Goal: Task Accomplishment & Management: Complete application form

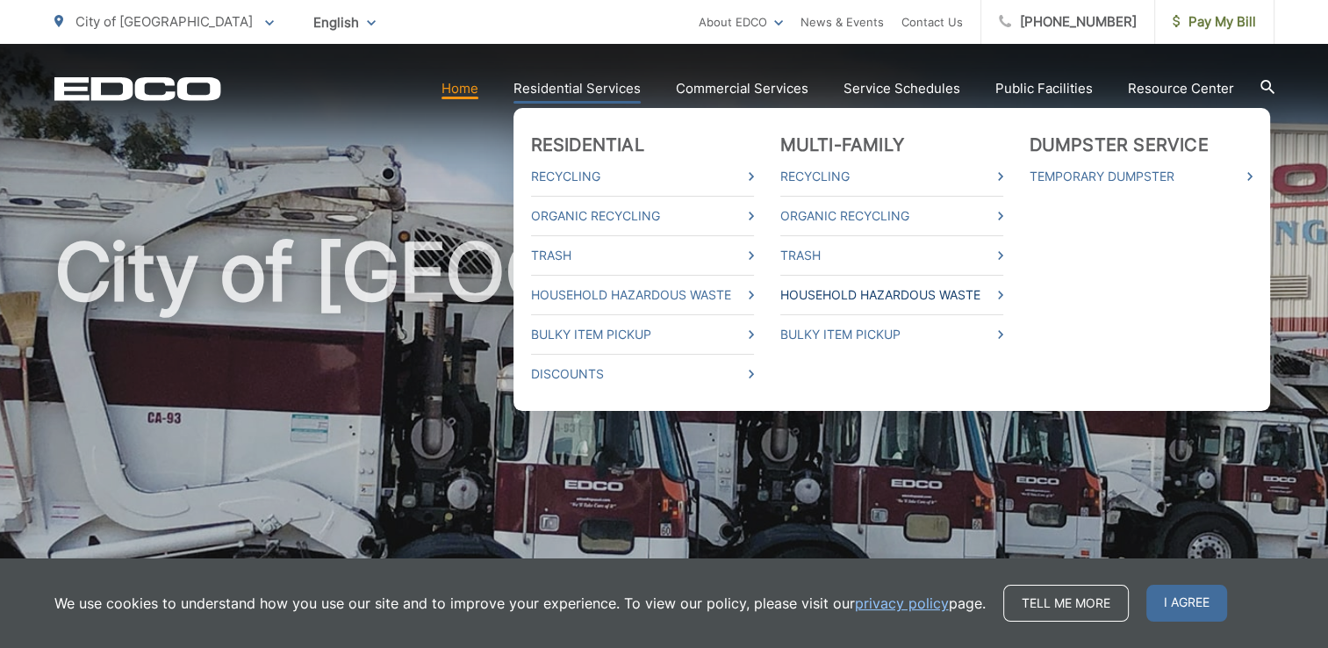
click at [822, 292] on link "Household Hazardous Waste" at bounding box center [891, 294] width 223 height 21
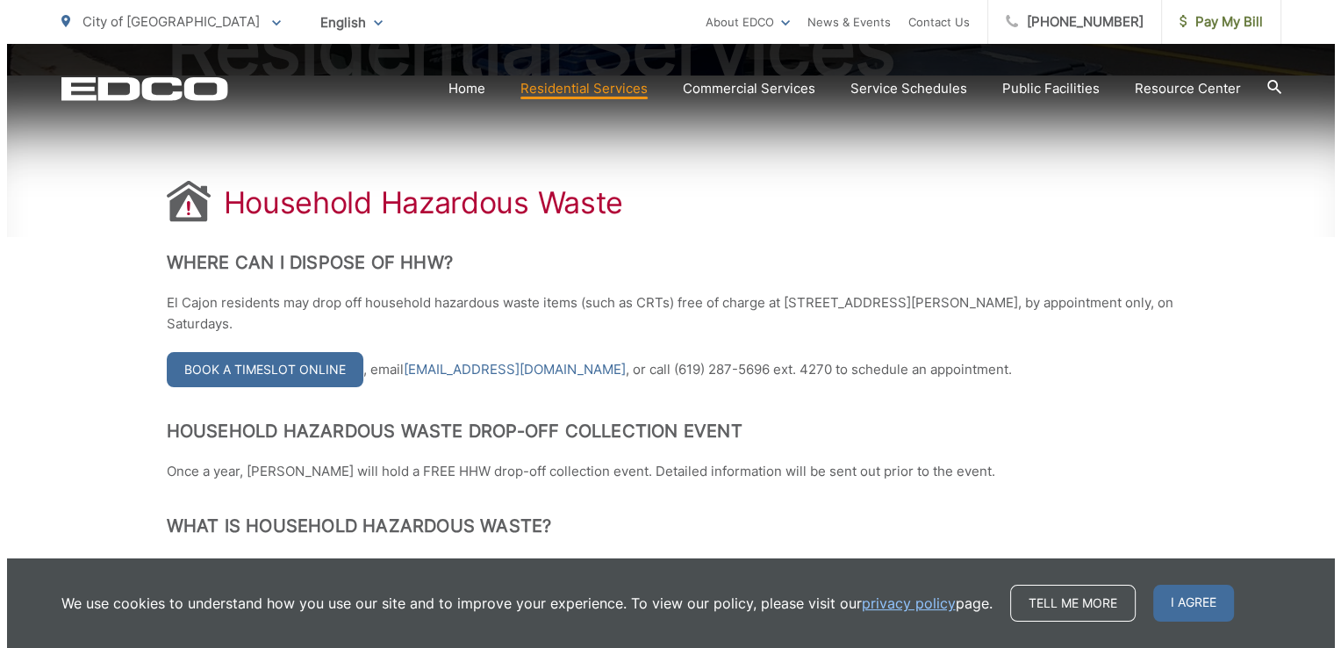
scroll to position [351, 0]
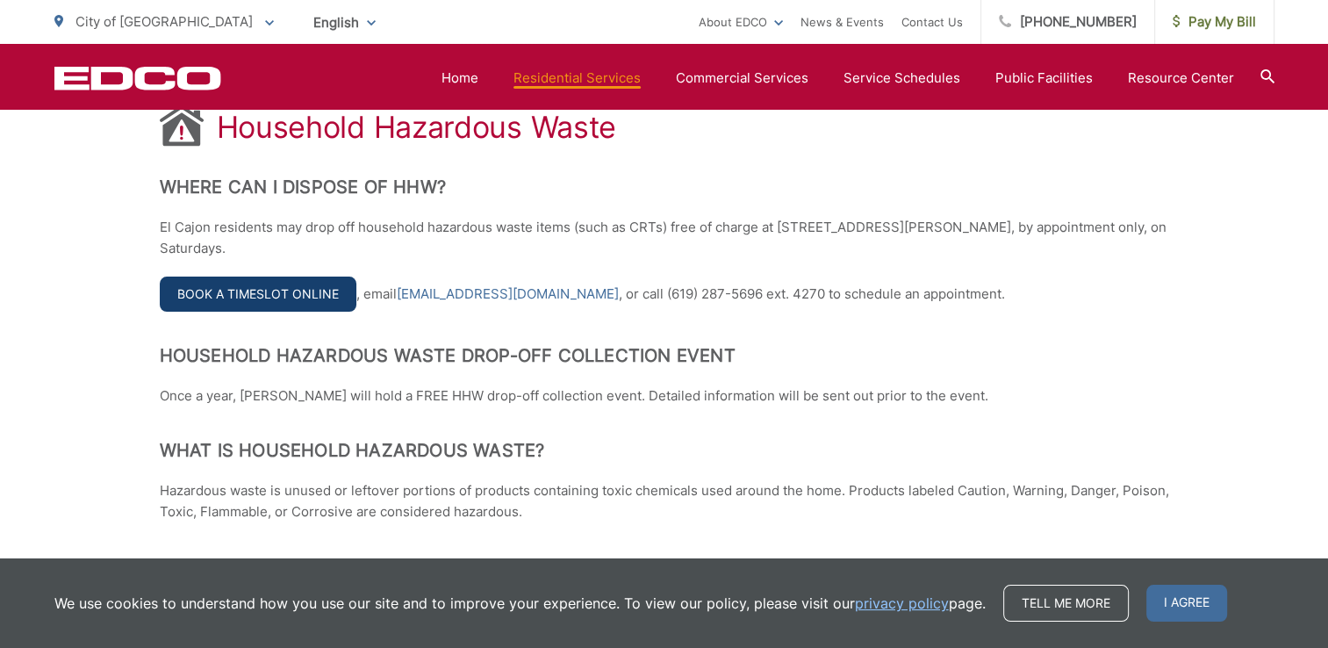
click at [294, 293] on link "Book a Timeslot Online" at bounding box center [258, 293] width 197 height 35
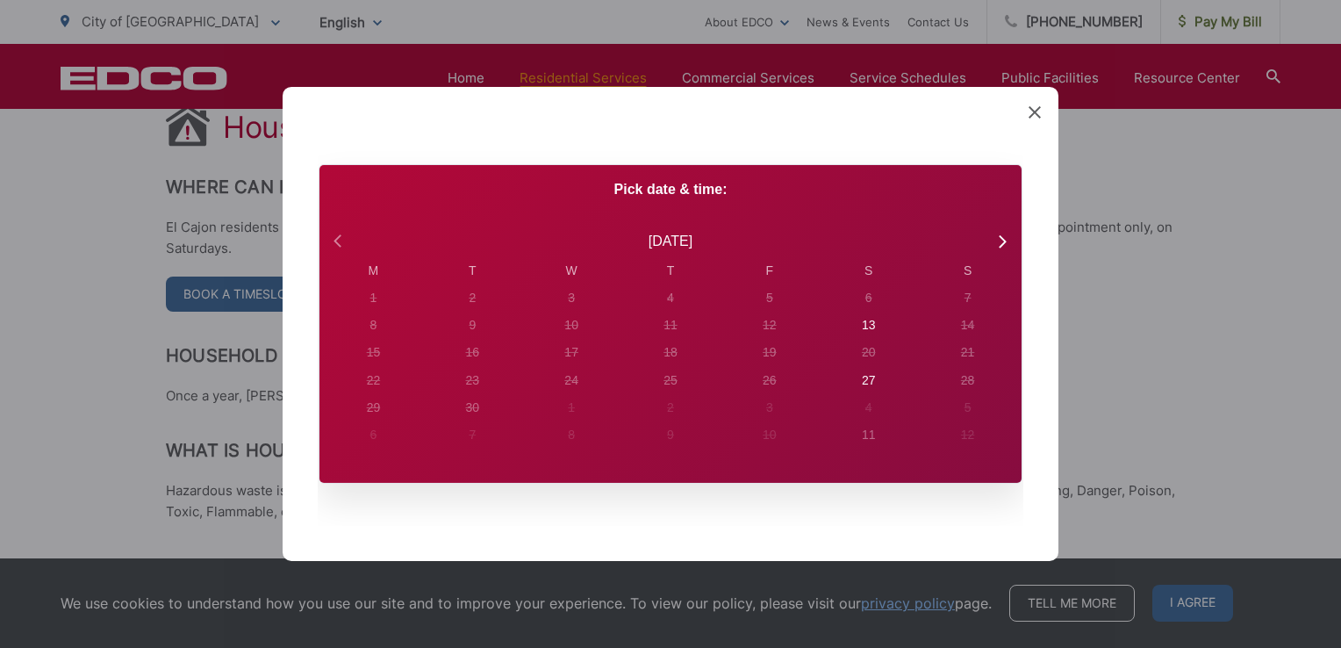
click at [339, 241] on icon at bounding box center [339, 241] width 23 height 23
click at [381, 307] on div "24" at bounding box center [374, 298] width 14 height 18
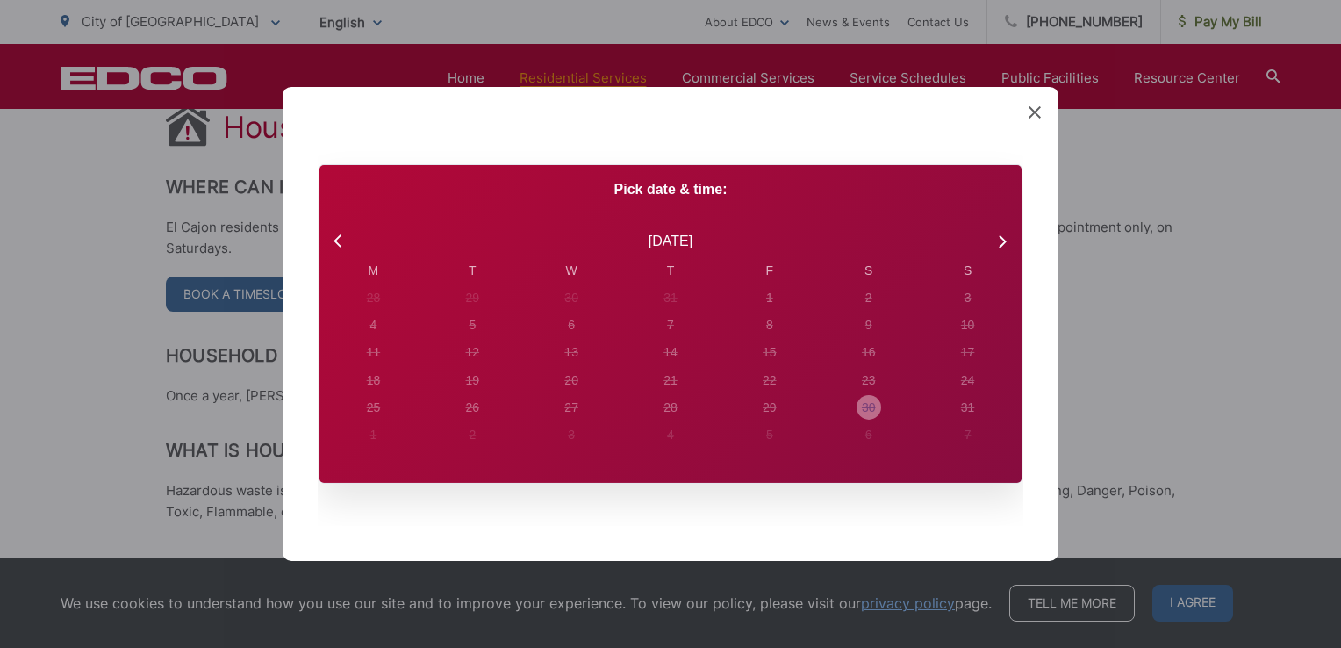
click at [381, 307] on div "30" at bounding box center [374, 298] width 14 height 18
click at [1001, 246] on icon at bounding box center [1002, 241] width 7 height 12
click at [377, 307] on div "13" at bounding box center [373, 298] width 7 height 18
radio input "true"
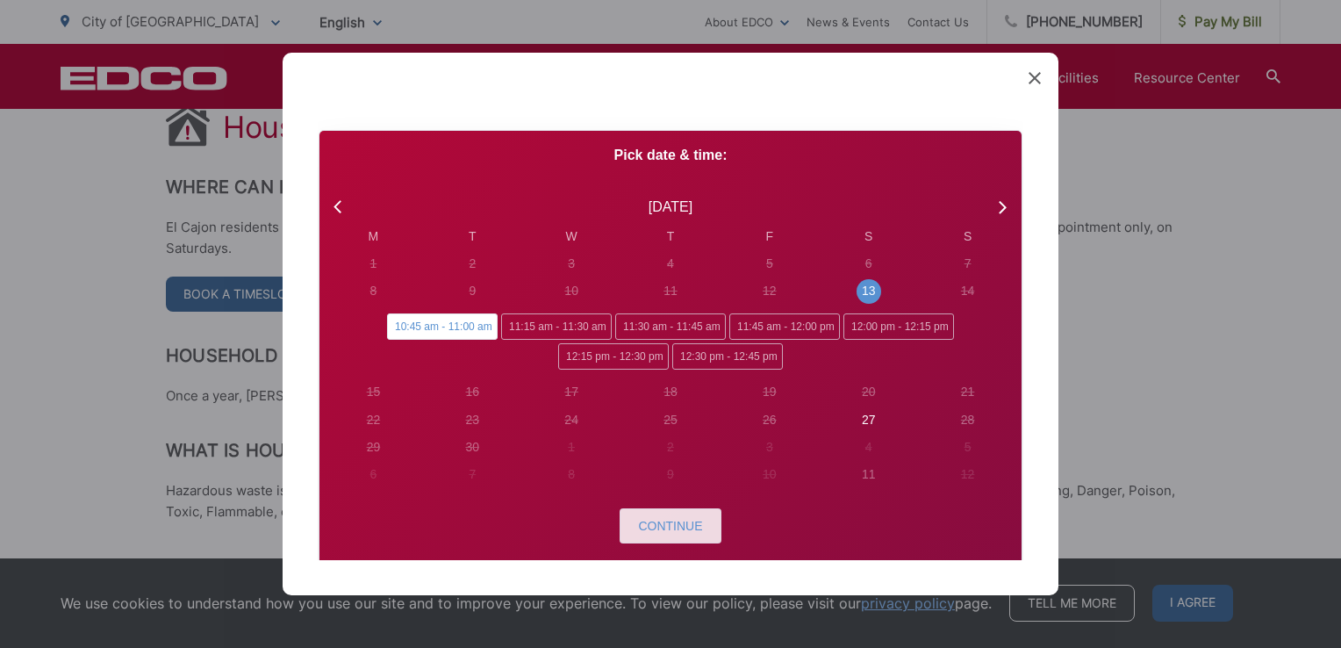
click at [674, 521] on span "Continue" at bounding box center [670, 526] width 64 height 14
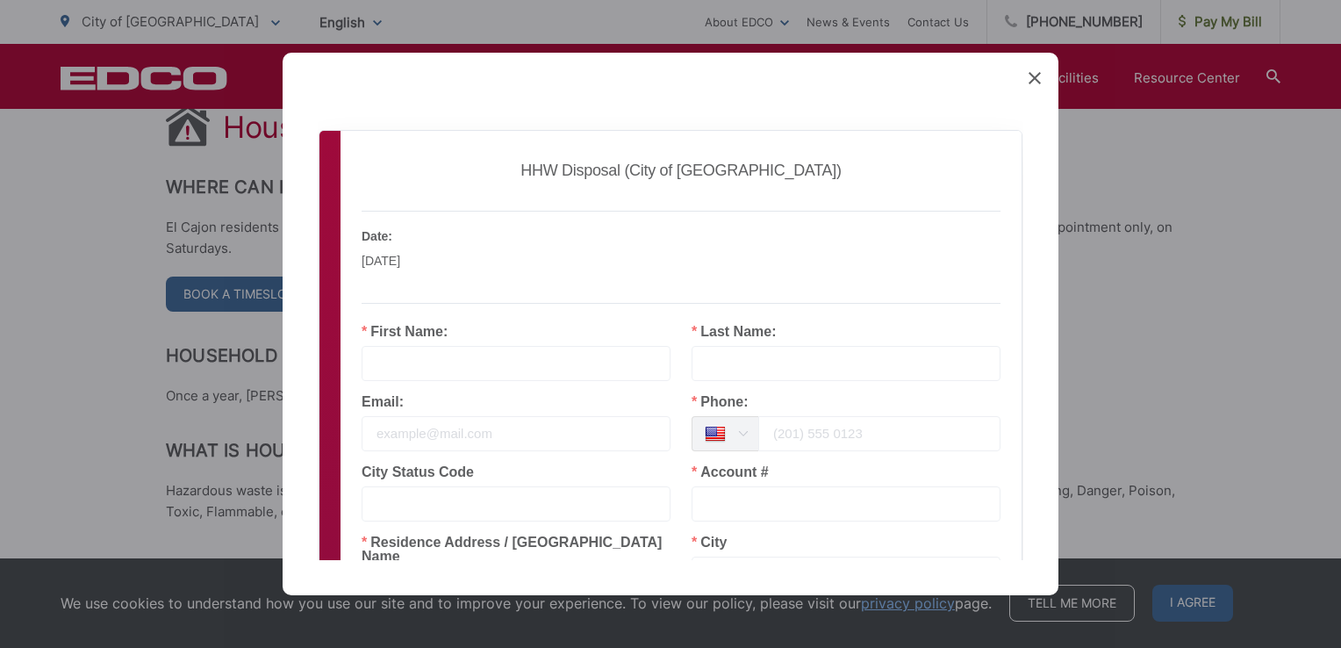
click at [382, 329] on label "First Name:" at bounding box center [405, 332] width 86 height 14
click at [383, 369] on input "text" at bounding box center [516, 363] width 309 height 35
type input "SCOTT"
type input "CROUSE"
type input "scott.crouse@hotmail.com"
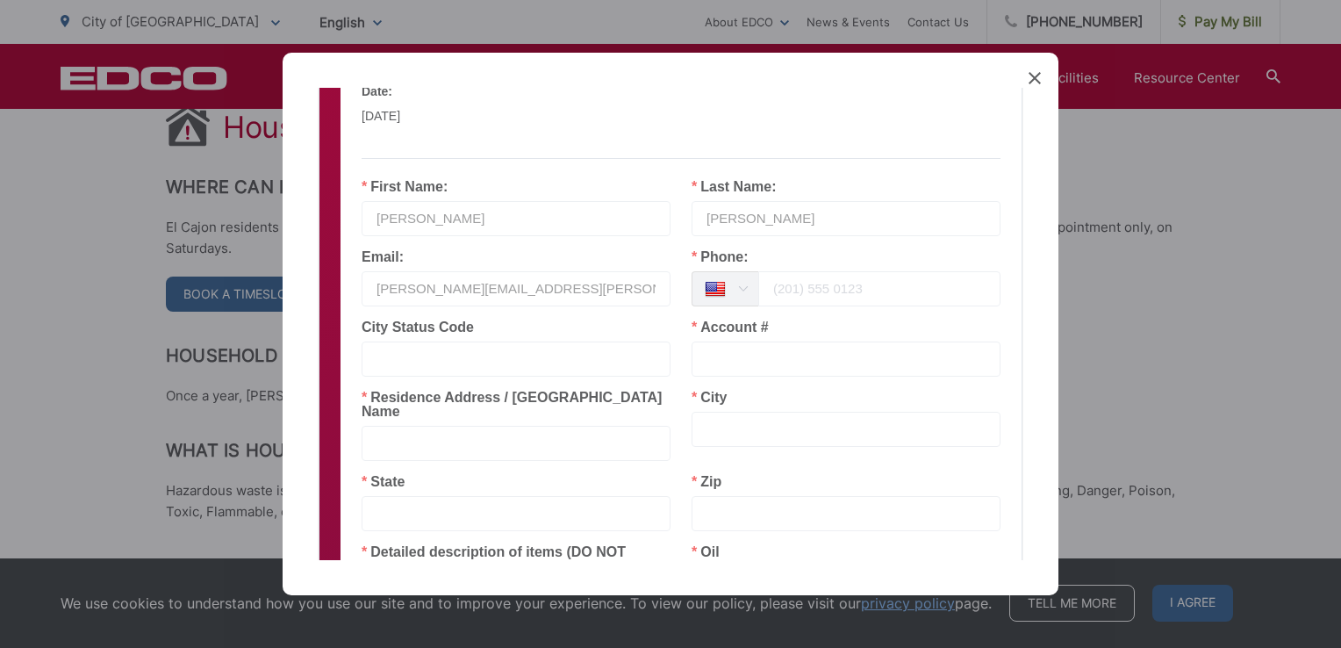
scroll to position [176, 0]
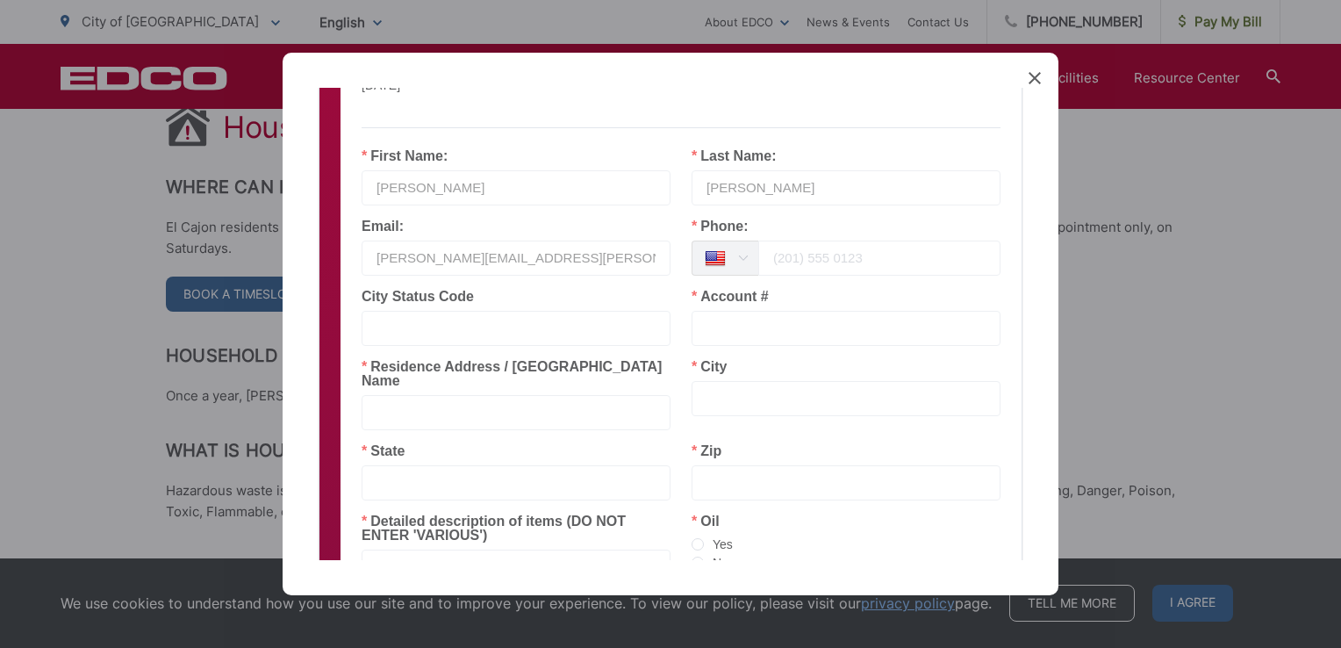
click at [390, 318] on input "text" at bounding box center [516, 328] width 309 height 35
type input "EL CAJON"
click at [717, 329] on input "text" at bounding box center [846, 328] width 309 height 35
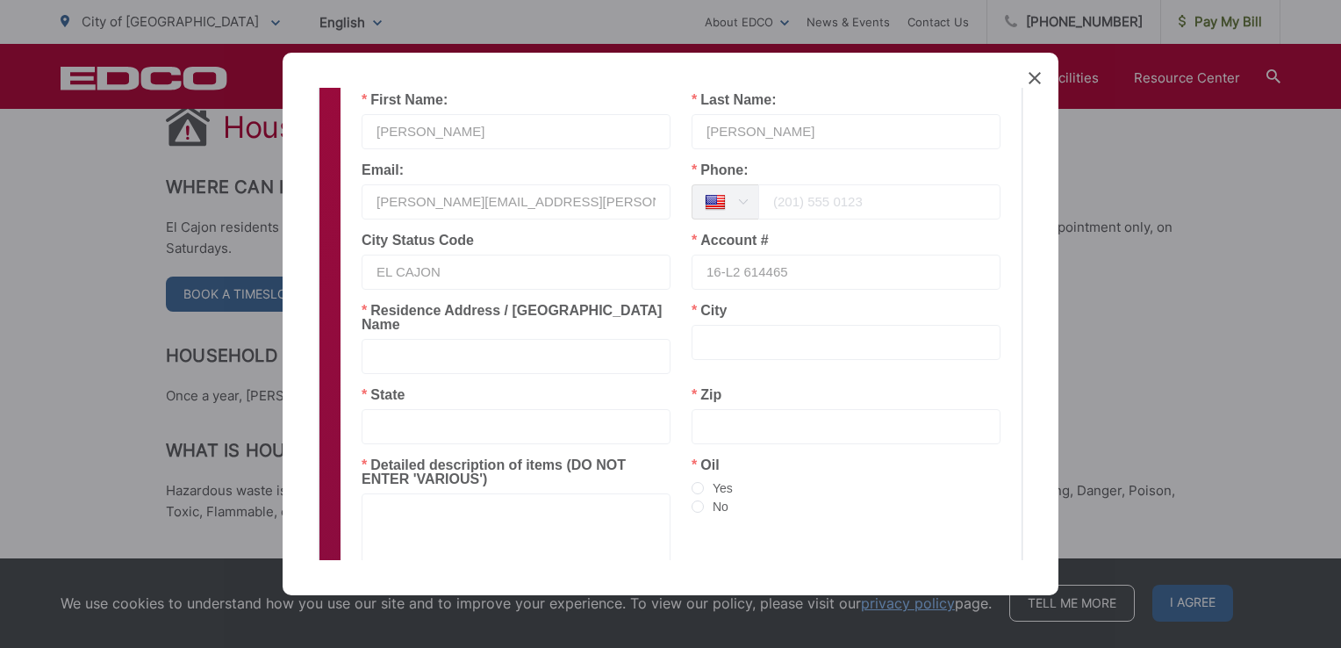
scroll to position [263, 0]
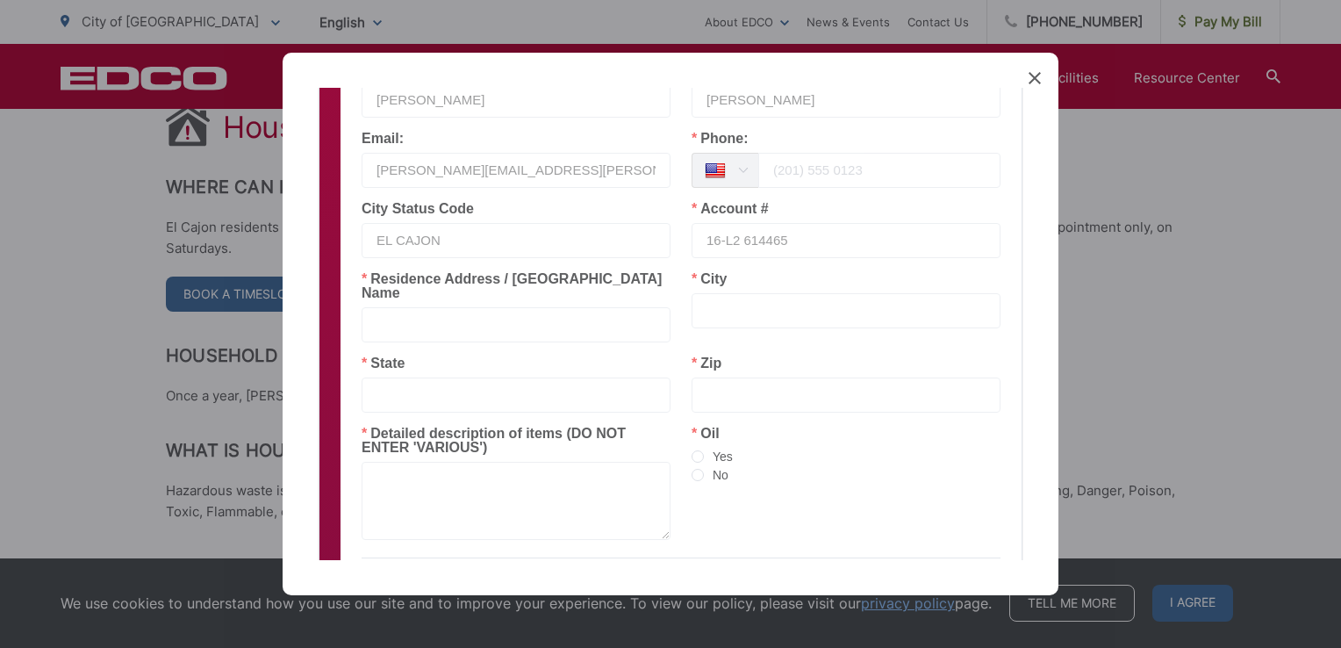
type input "16-L2 614465"
click at [373, 233] on input "EL CAJON" at bounding box center [516, 240] width 309 height 35
click at [707, 297] on input "text" at bounding box center [846, 310] width 309 height 35
type input "EL CAJON"
type input "California"
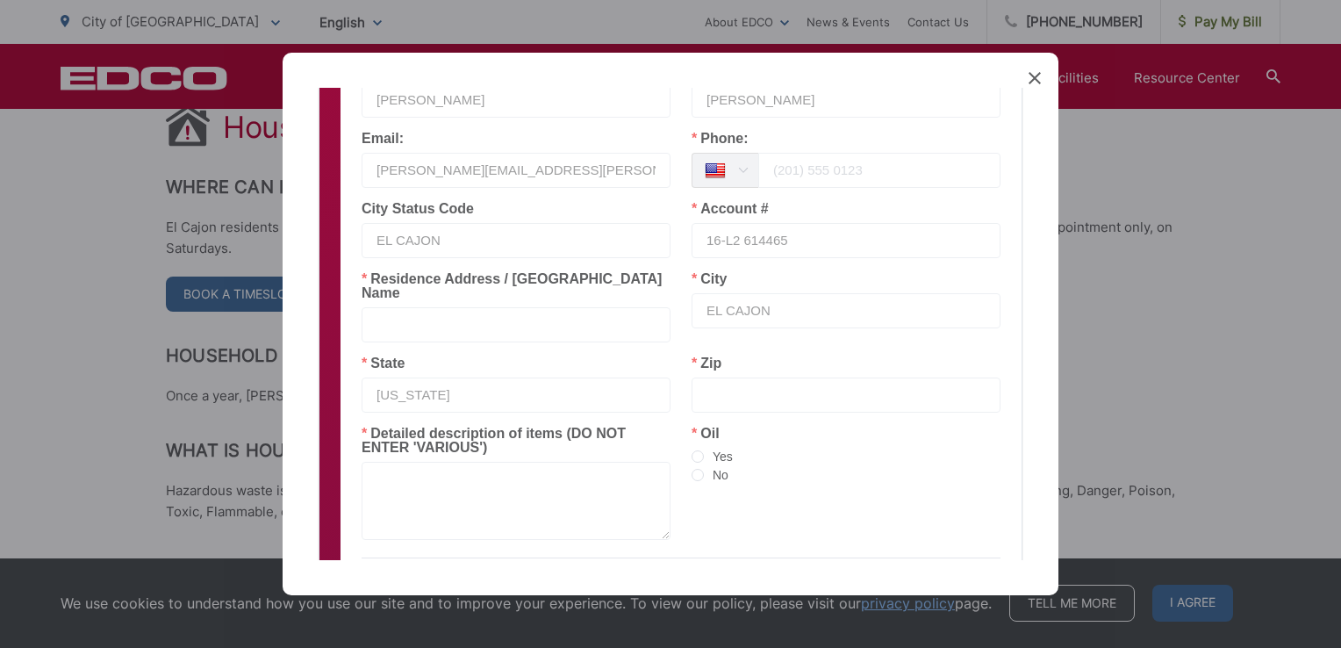
type input "92019"
click at [445, 237] on input "EL CAJON" at bounding box center [516, 240] width 309 height 35
type input "E"
click at [414, 308] on input "text" at bounding box center [516, 324] width 309 height 35
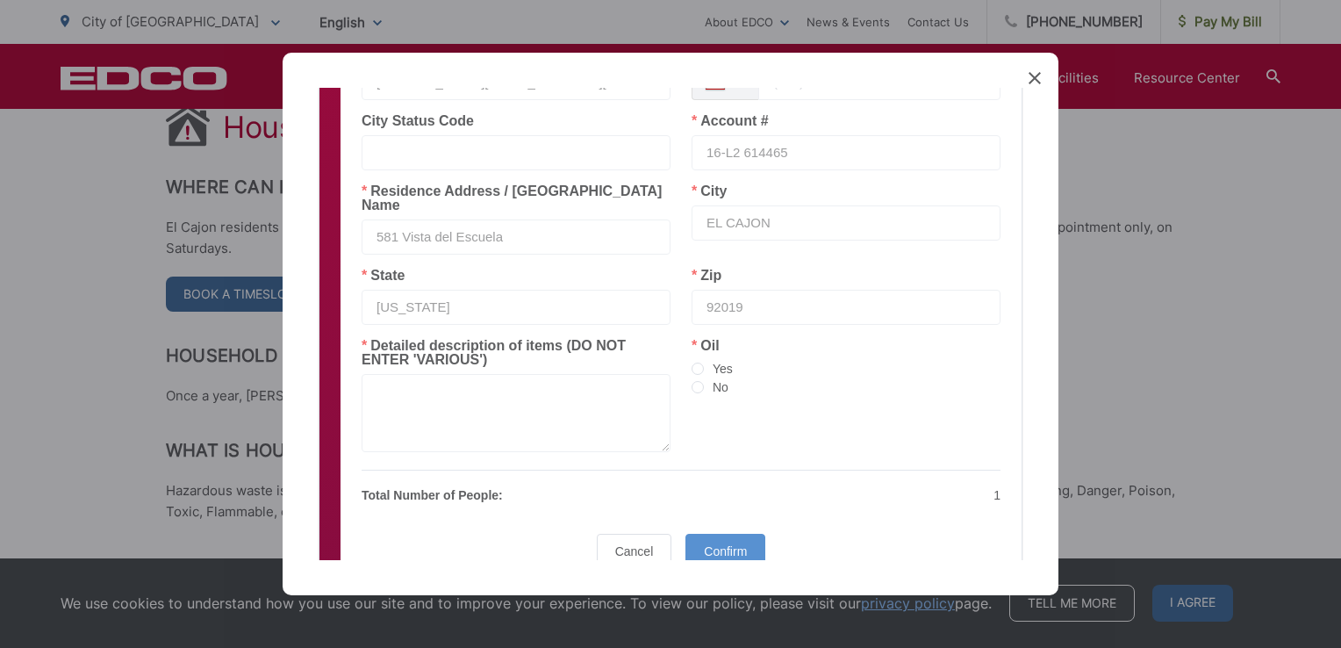
scroll to position [414, 0]
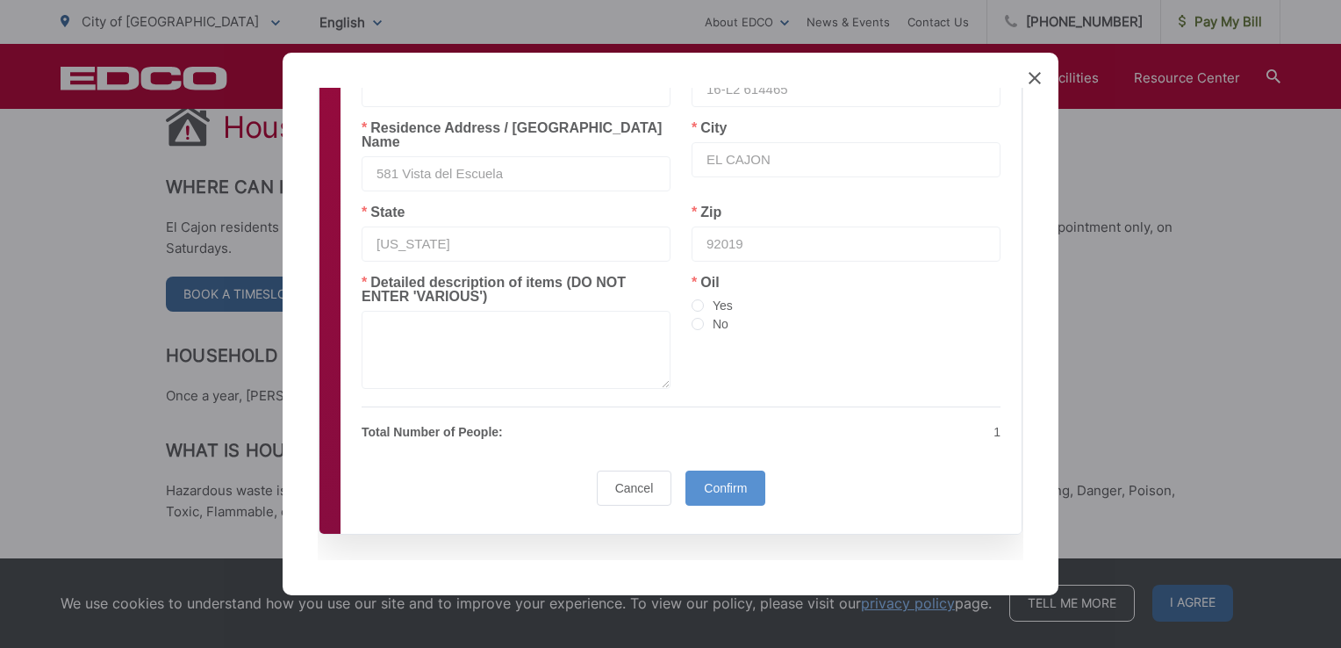
type input "581 Vista del Escuela"
click at [523, 421] on p "Total Number of People:" at bounding box center [516, 431] width 309 height 21
click at [694, 318] on span at bounding box center [698, 324] width 12 height 12
click at [694, 318] on input "No" at bounding box center [698, 325] width 12 height 14
radio input "true"
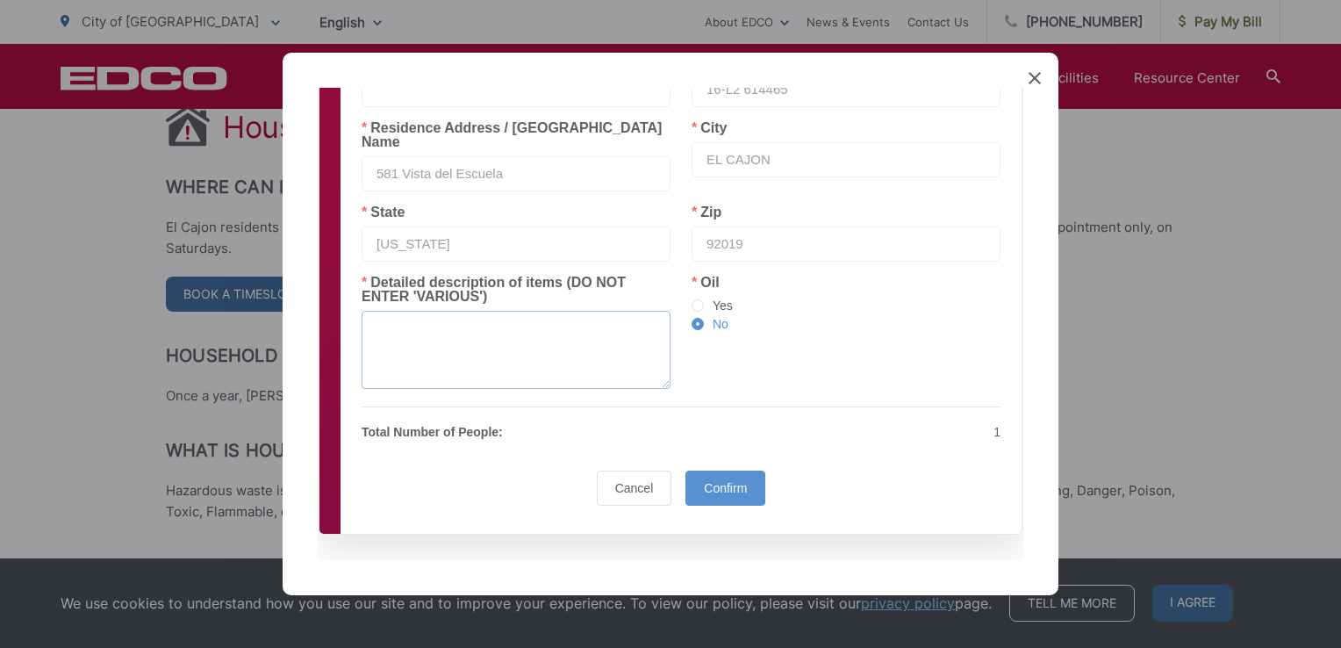
click at [392, 312] on textarea at bounding box center [516, 350] width 309 height 78
click at [393, 334] on textarea "1). Spray Paint Cans (8) 2). 1 Gallon and Quart" at bounding box center [516, 350] width 309 height 78
click at [494, 341] on textarea "1). Spray Paint Cans (8) 2). Gallon and Quart" at bounding box center [516, 350] width 309 height 78
type textarea "1). Spray Paint Cans (8) 2). Gallon and Quart Paint Cans (12) Not full 3). Gard…"
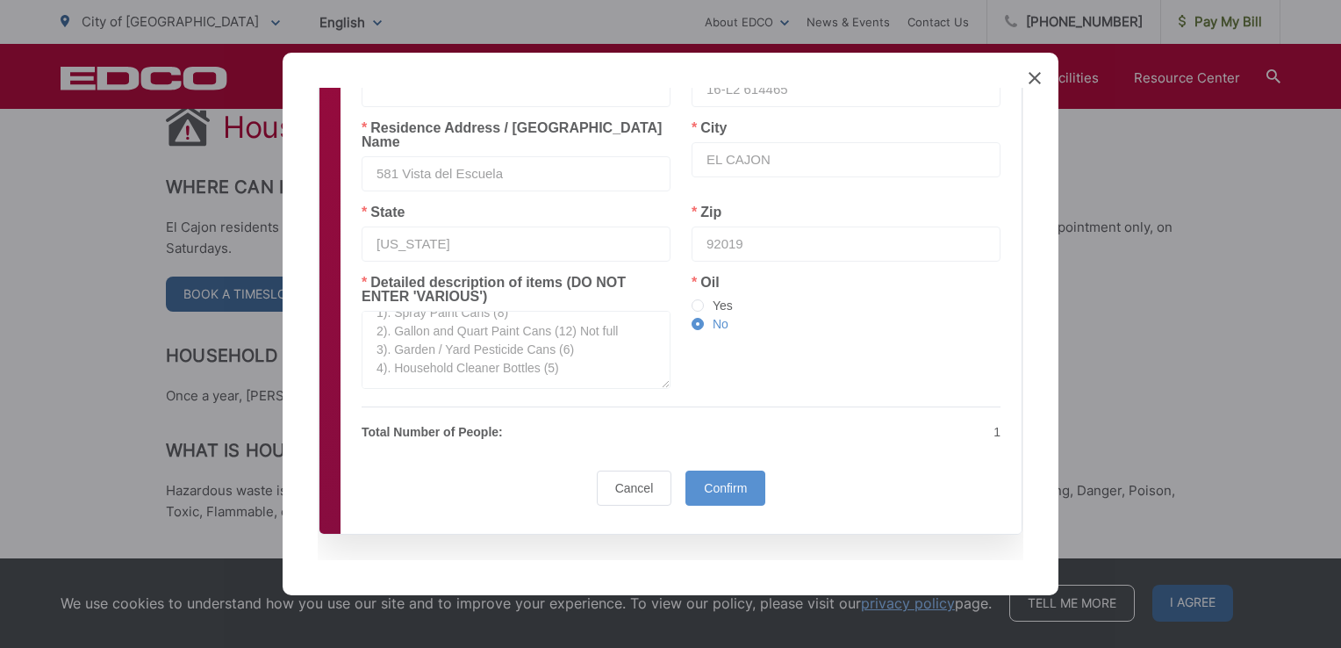
click at [523, 421] on p "Total Number of People:" at bounding box center [516, 431] width 309 height 21
click at [468, 440] on div "Sorry, there was an error processing your payment. Please try again later. HHW …" at bounding box center [681, 125] width 653 height 775
click at [727, 481] on span "Confirm" at bounding box center [725, 488] width 43 height 14
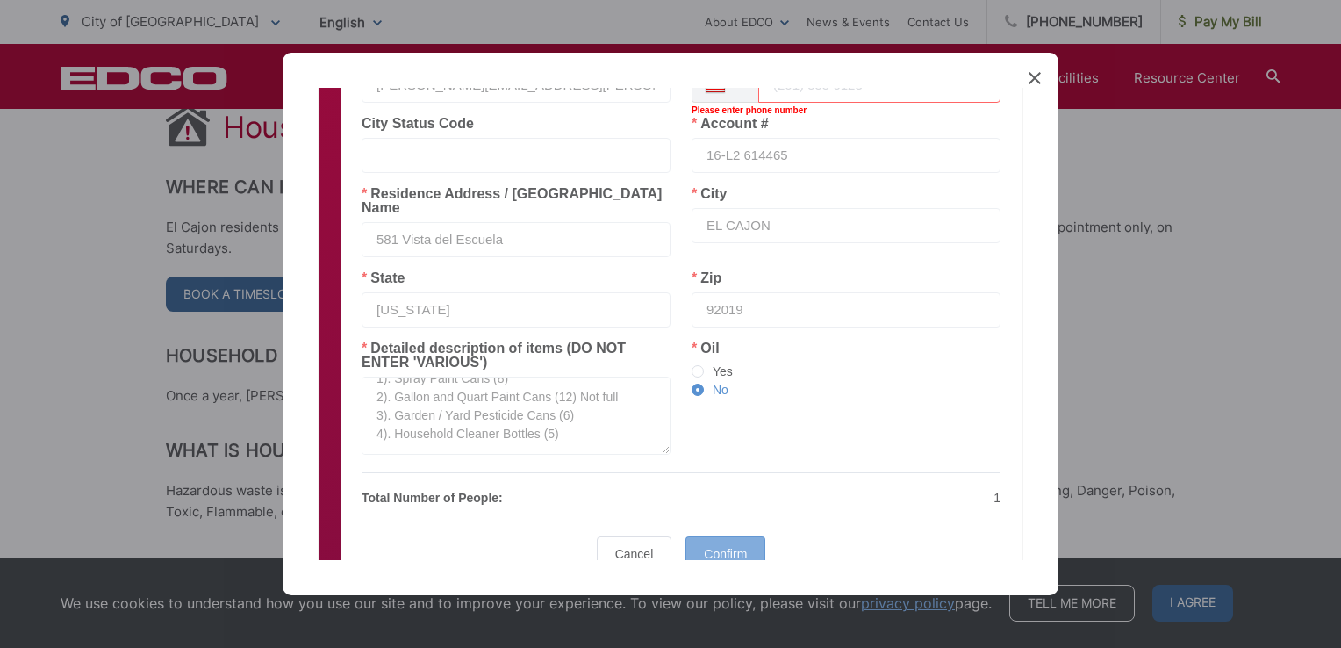
scroll to position [306, 0]
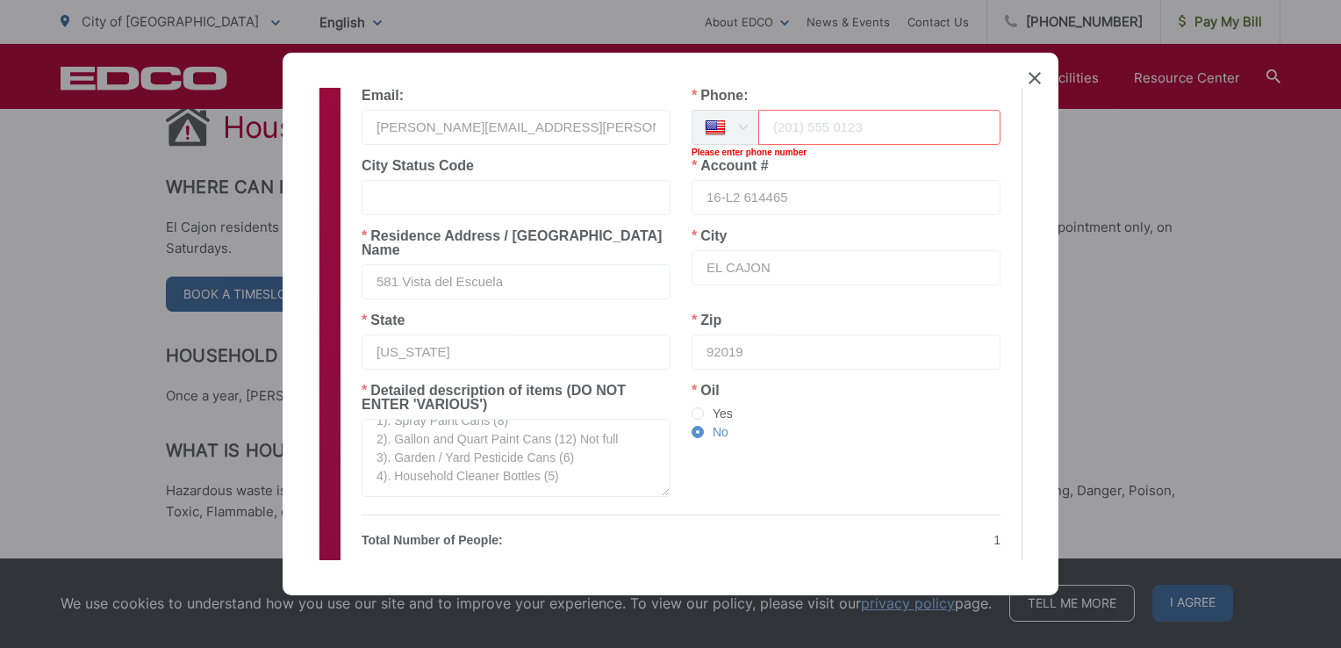
click at [767, 118] on input "tel" at bounding box center [879, 127] width 242 height 35
type input "16197720807"
type input "EL CAJON"
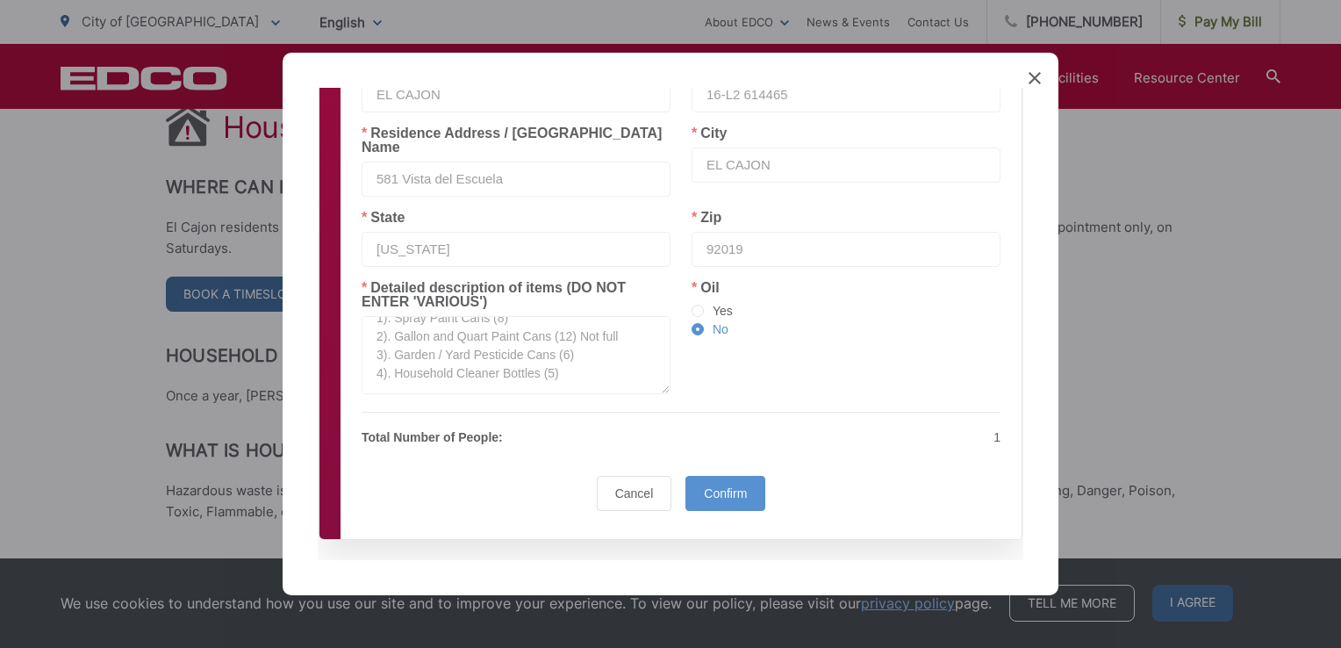
scroll to position [414, 0]
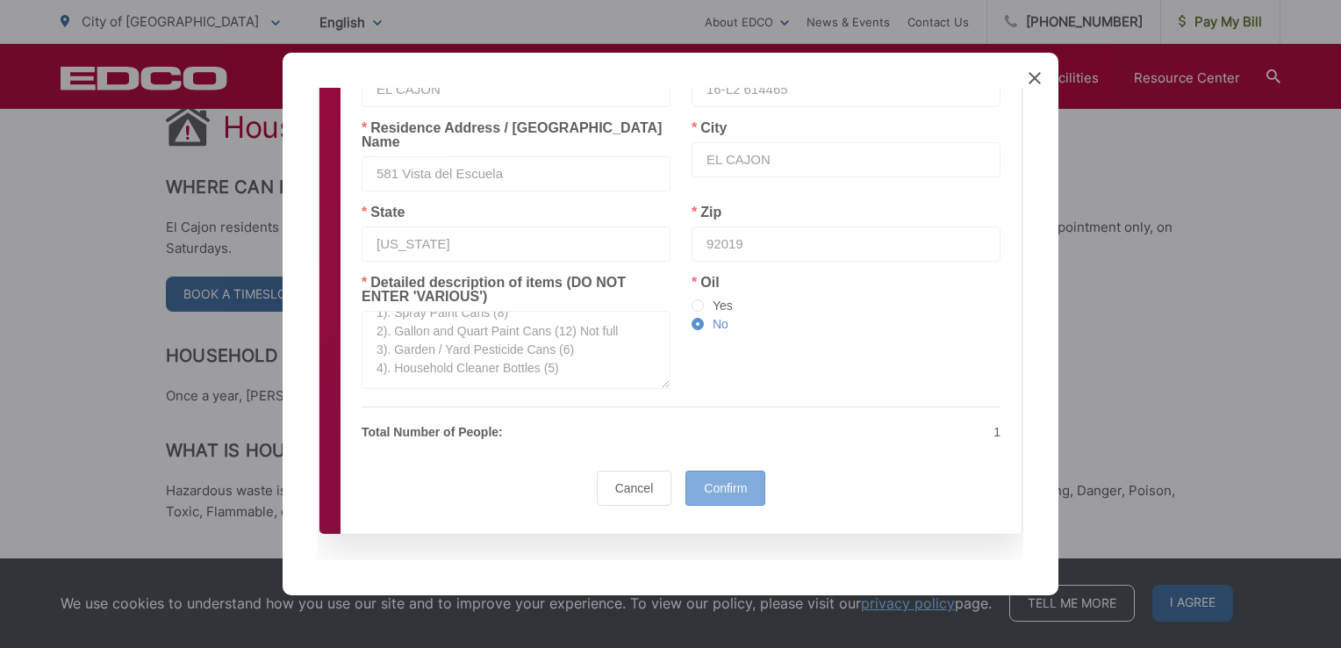
click at [713, 481] on span "Confirm" at bounding box center [725, 488] width 43 height 14
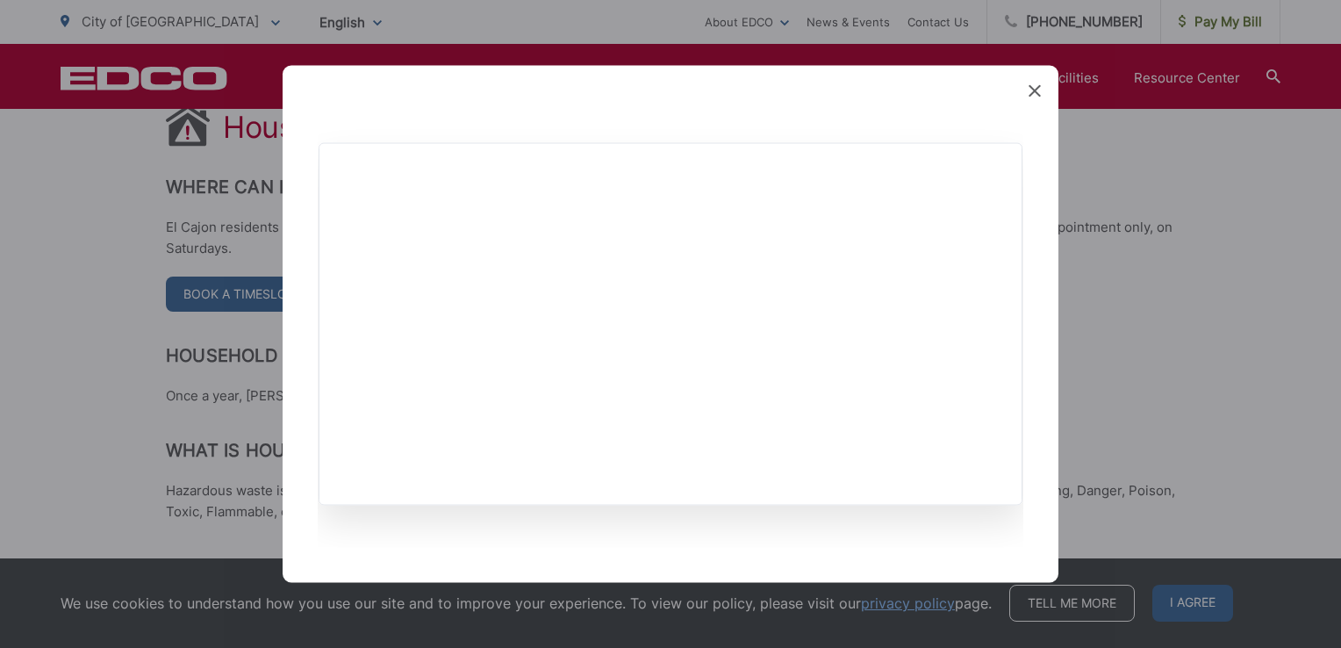
scroll to position [0, 0]
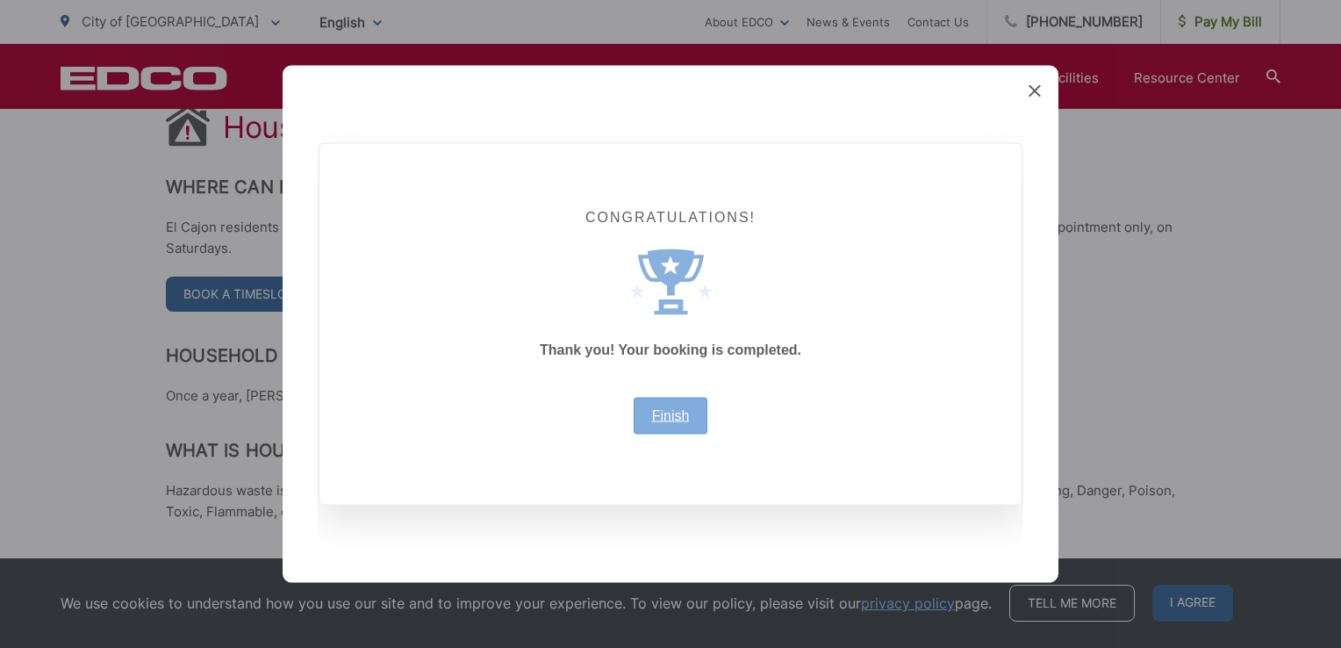
click at [663, 420] on link "Finish" at bounding box center [671, 416] width 38 height 14
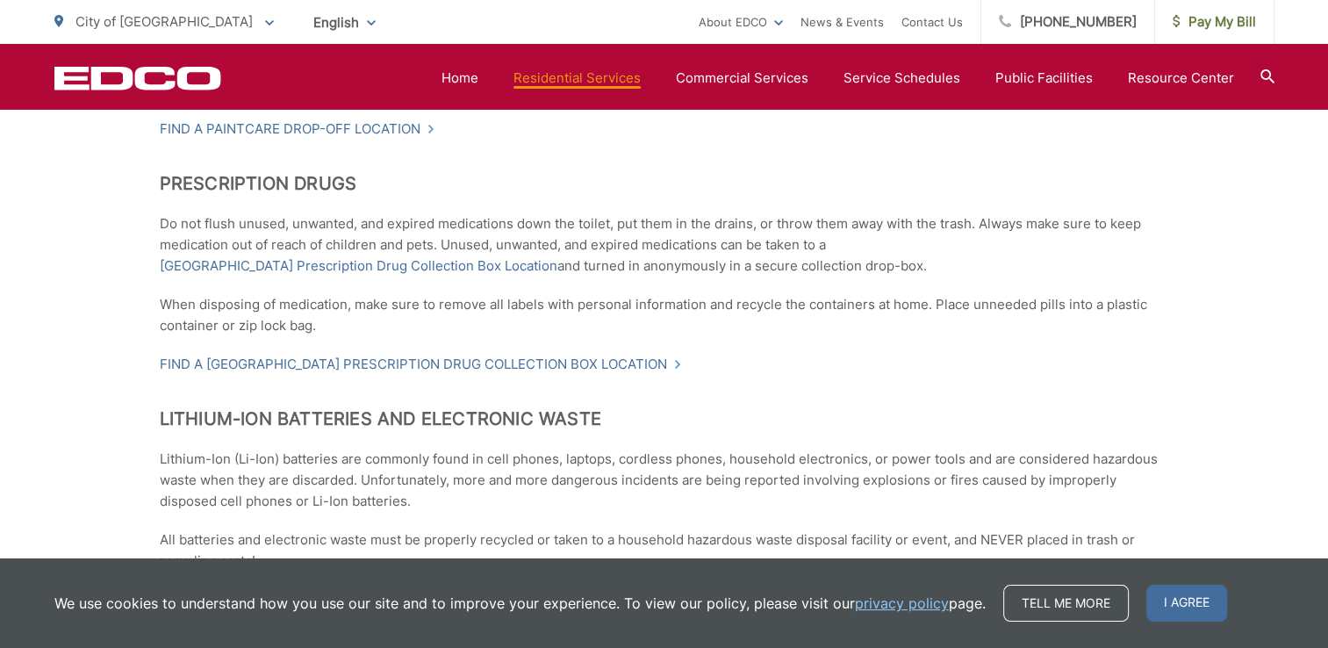
scroll to position [1492, 0]
